Goal: Task Accomplishment & Management: Manage account settings

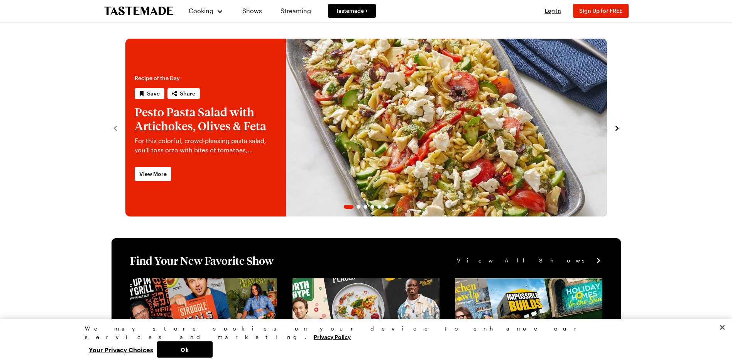
click at [554, 7] on div "Log In Sign Up Log In Sign Up for FREE" at bounding box center [583, 11] width 91 height 22
click at [554, 7] on span "Log In" at bounding box center [553, 10] width 16 height 7
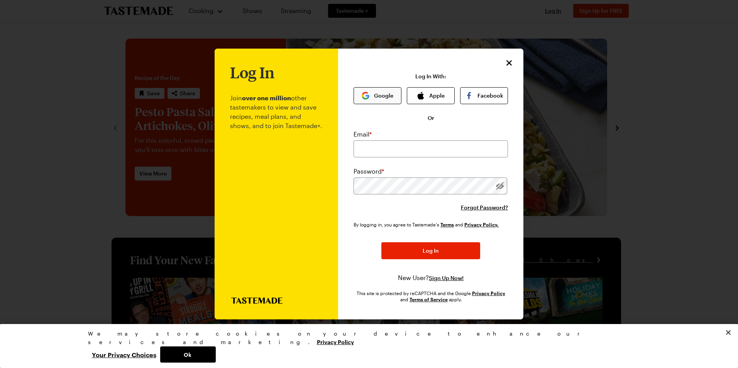
click at [373, 87] on button "Google" at bounding box center [378, 95] width 48 height 17
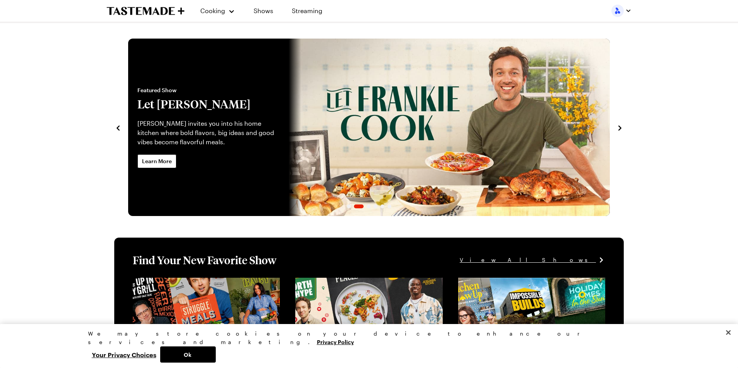
click at [626, 14] on div at bounding box center [622, 11] width 20 height 12
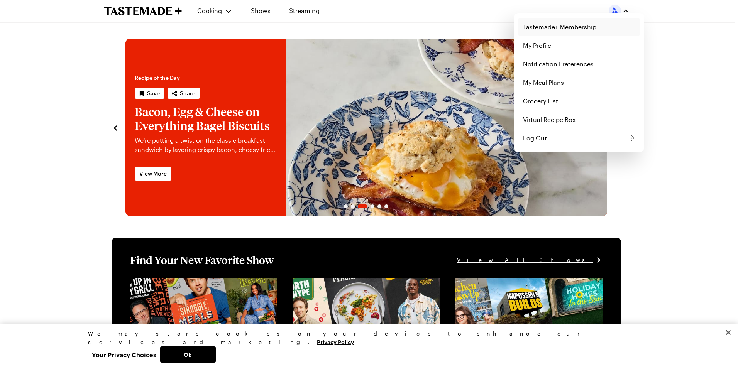
click at [580, 31] on link "Tastemade+ Membership" at bounding box center [579, 27] width 121 height 19
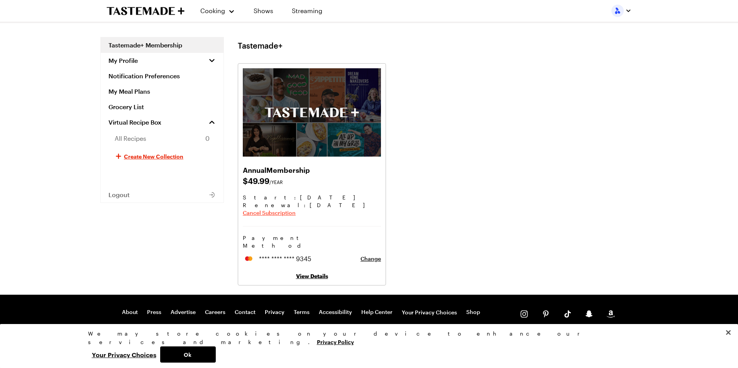
click at [287, 213] on span "Cancel Subscription" at bounding box center [269, 213] width 53 height 8
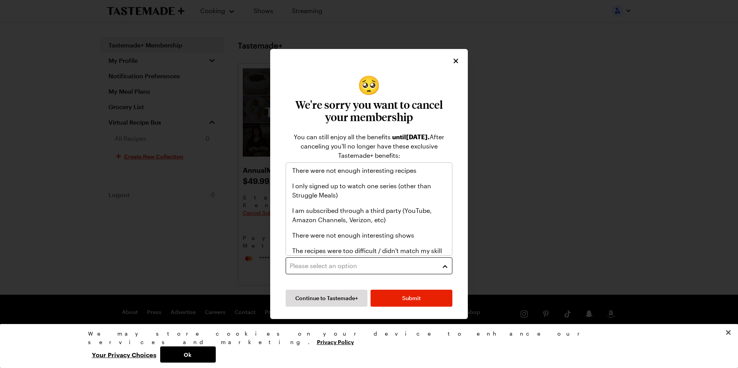
click at [389, 269] on div "Please select an option" at bounding box center [363, 265] width 147 height 9
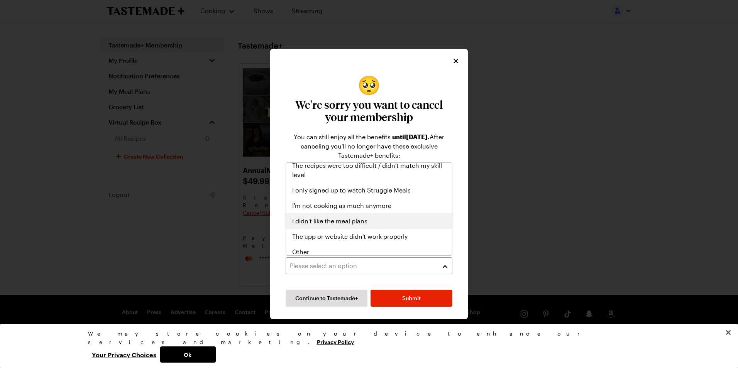
scroll to position [90, 0]
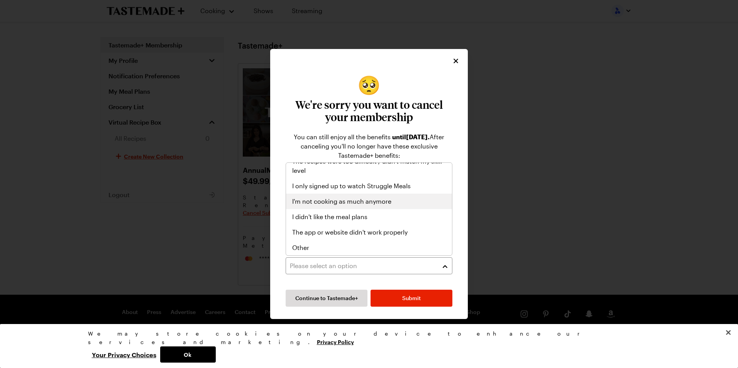
click at [377, 207] on div "I'm not cooking as much anymore" at bounding box center [369, 201] width 166 height 15
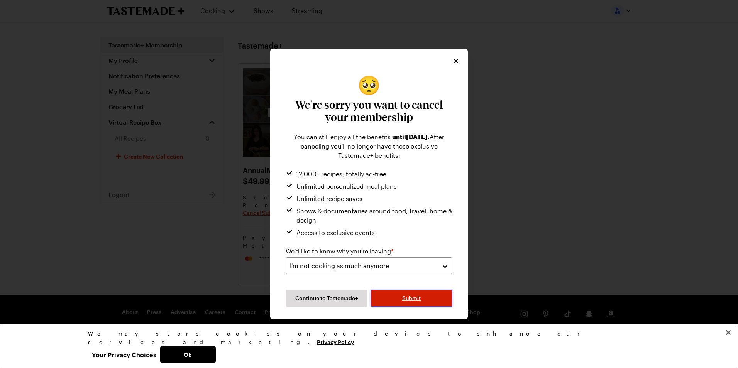
click at [408, 299] on span "Submit" at bounding box center [411, 299] width 19 height 8
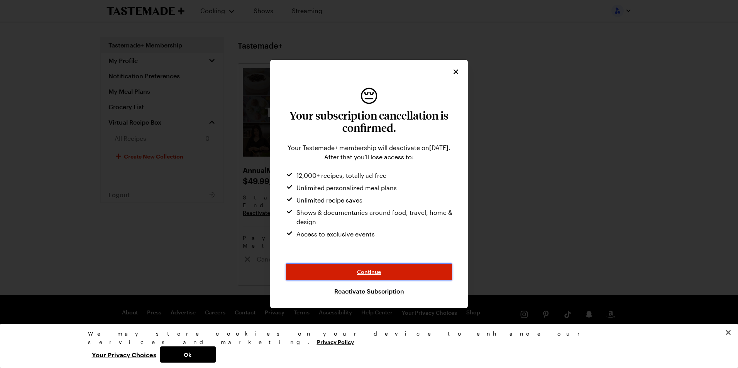
click at [367, 268] on button "Continue" at bounding box center [369, 272] width 167 height 17
